Goal: Register for event/course

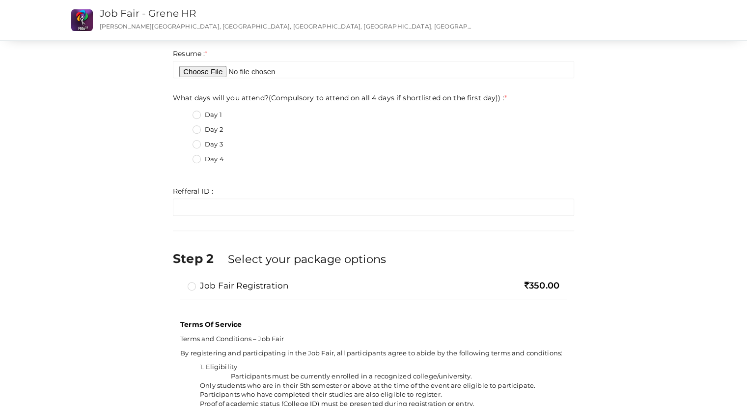
scroll to position [393, 0]
